Goal: Task Accomplishment & Management: Use online tool/utility

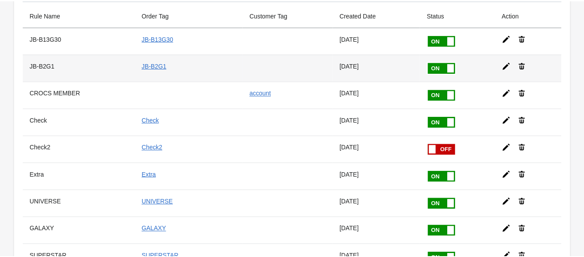
scroll to position [57, 0]
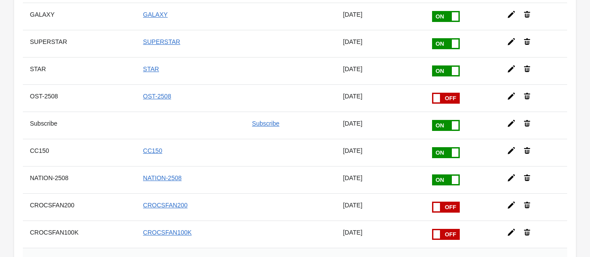
scroll to position [279, 0]
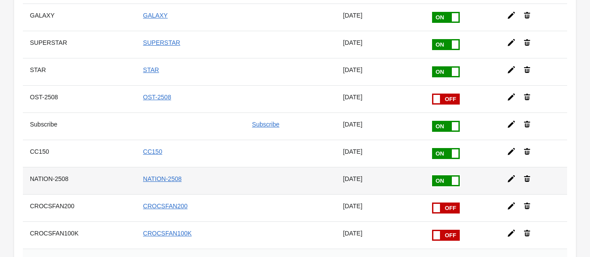
click at [507, 175] on icon at bounding box center [511, 179] width 9 height 9
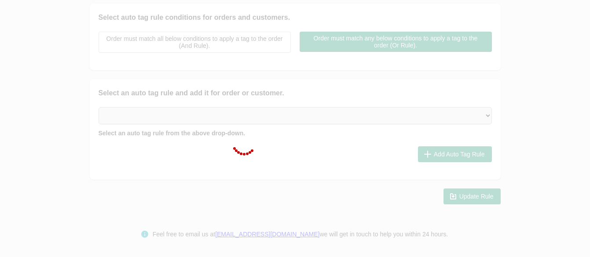
scroll to position [213, 0]
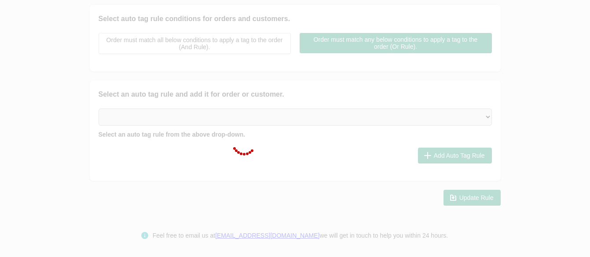
type input "NATION-2508"
checkbox input "true"
type input "NATION-2508"
select select "2"
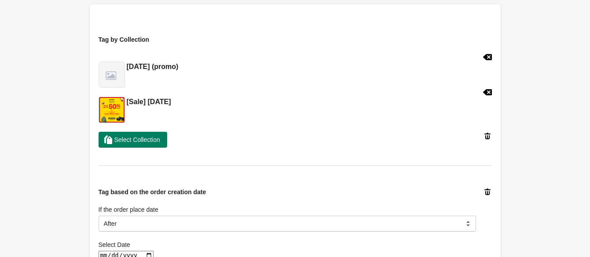
scroll to position [331, 0]
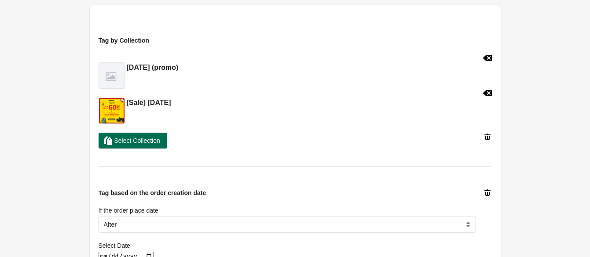
click at [150, 138] on span "Select Collection" at bounding box center [137, 140] width 46 height 7
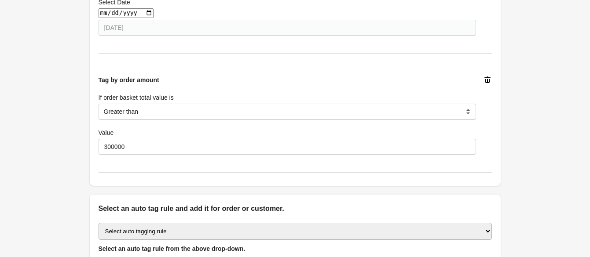
scroll to position [855, 0]
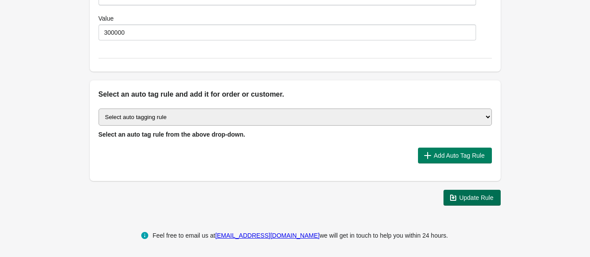
click at [448, 200] on button "Update Rule" at bounding box center [472, 198] width 57 height 16
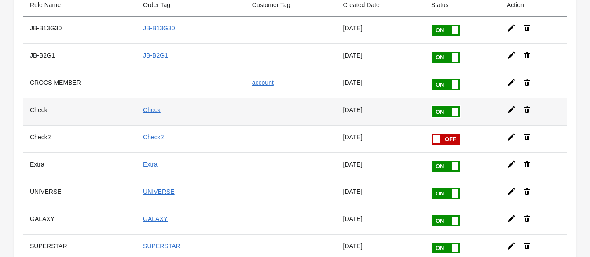
scroll to position [75, 0]
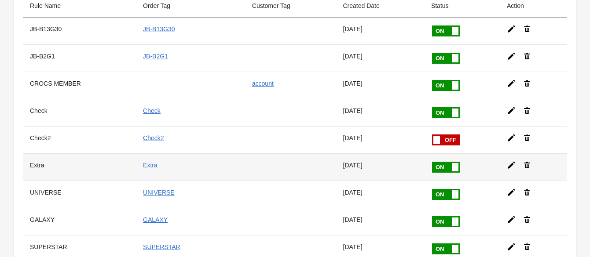
click at [508, 162] on icon at bounding box center [511, 165] width 9 height 9
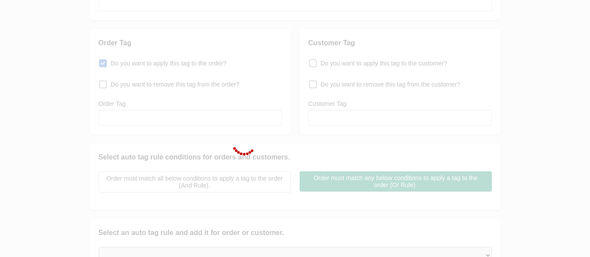
type input "Extra"
checkbox input "true"
type input "Extra"
select select "2"
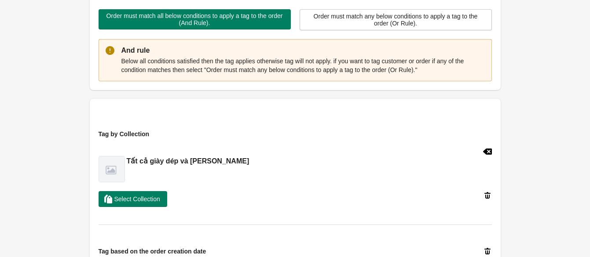
scroll to position [238, 0]
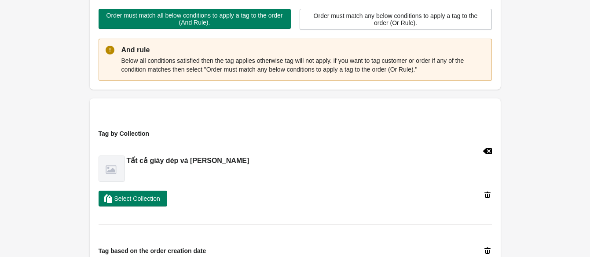
click at [486, 152] on icon at bounding box center [487, 151] width 9 height 6
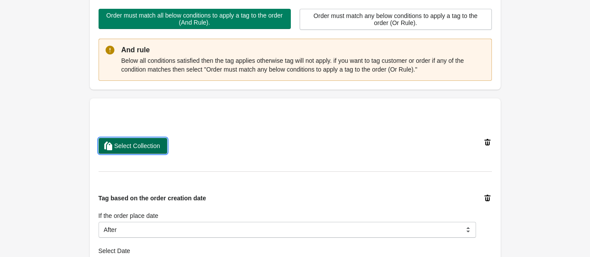
click at [130, 146] on span "Select Collection" at bounding box center [137, 146] width 46 height 7
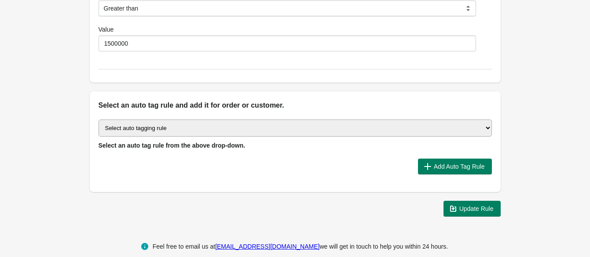
scroll to position [855, 0]
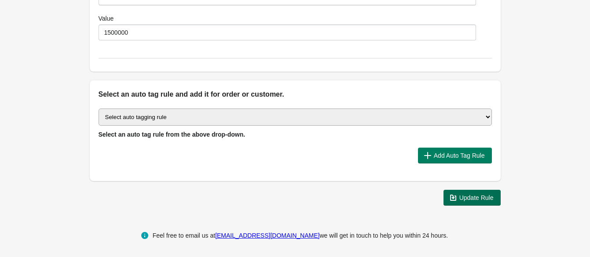
click at [477, 195] on span "Update Rule" at bounding box center [476, 198] width 34 height 7
